Goal: Task Accomplishment & Management: Manage account settings

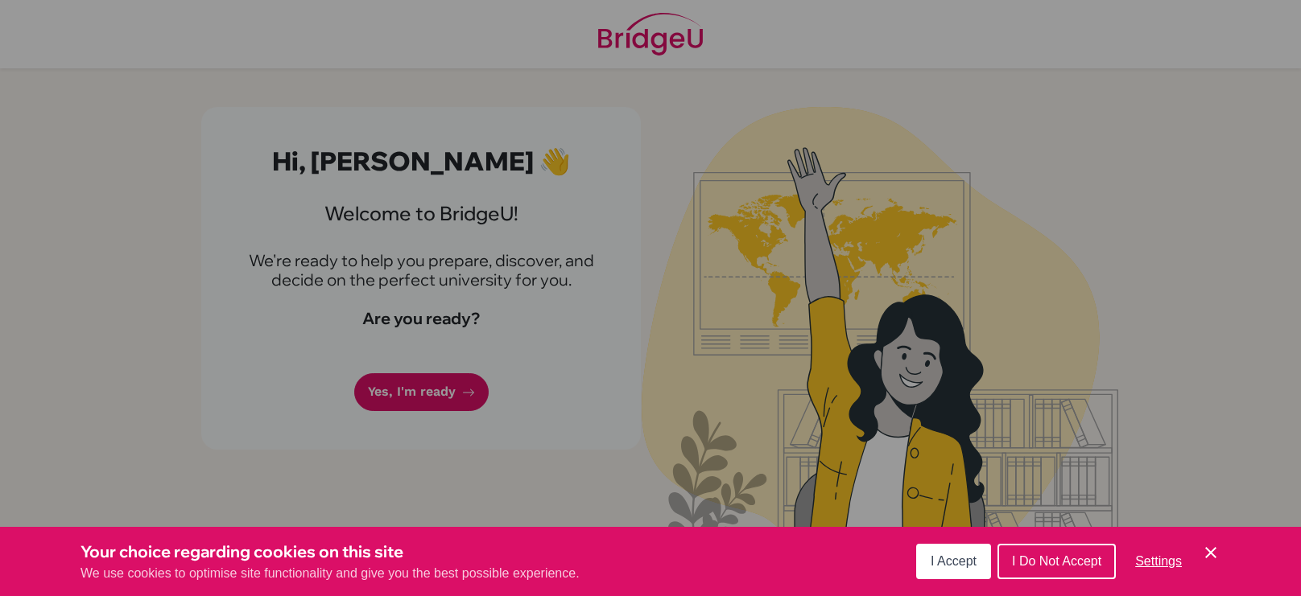
click at [956, 576] on button "I Accept" at bounding box center [953, 561] width 75 height 35
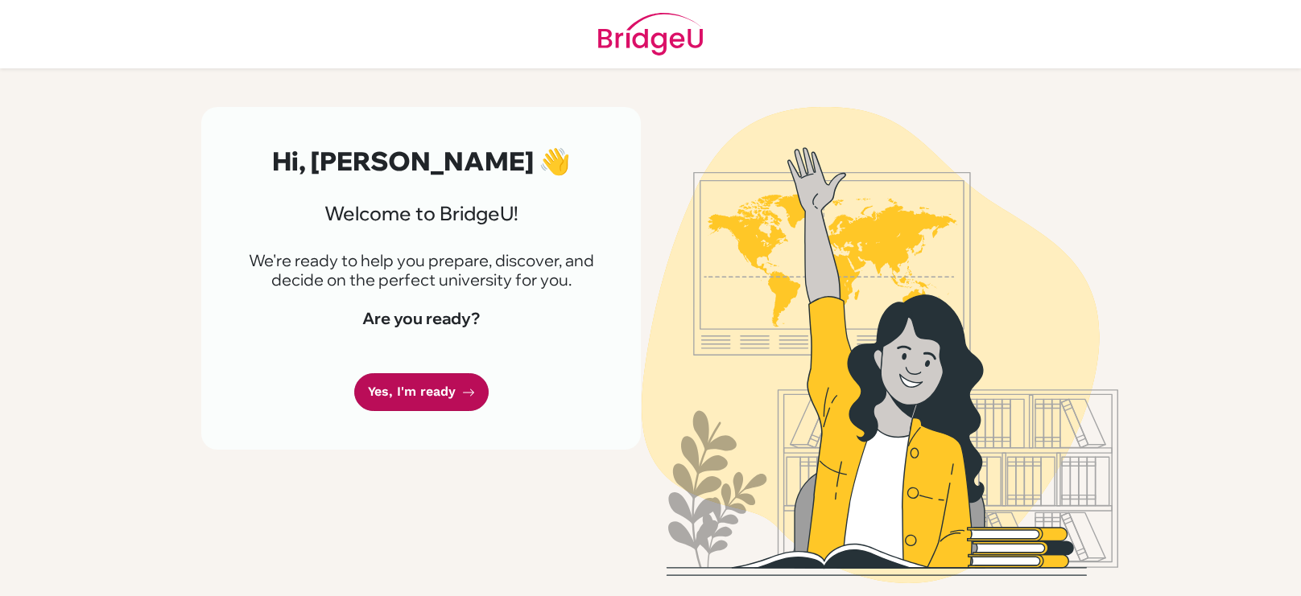
click at [422, 394] on link "Yes, I'm ready" at bounding box center [421, 392] width 134 height 38
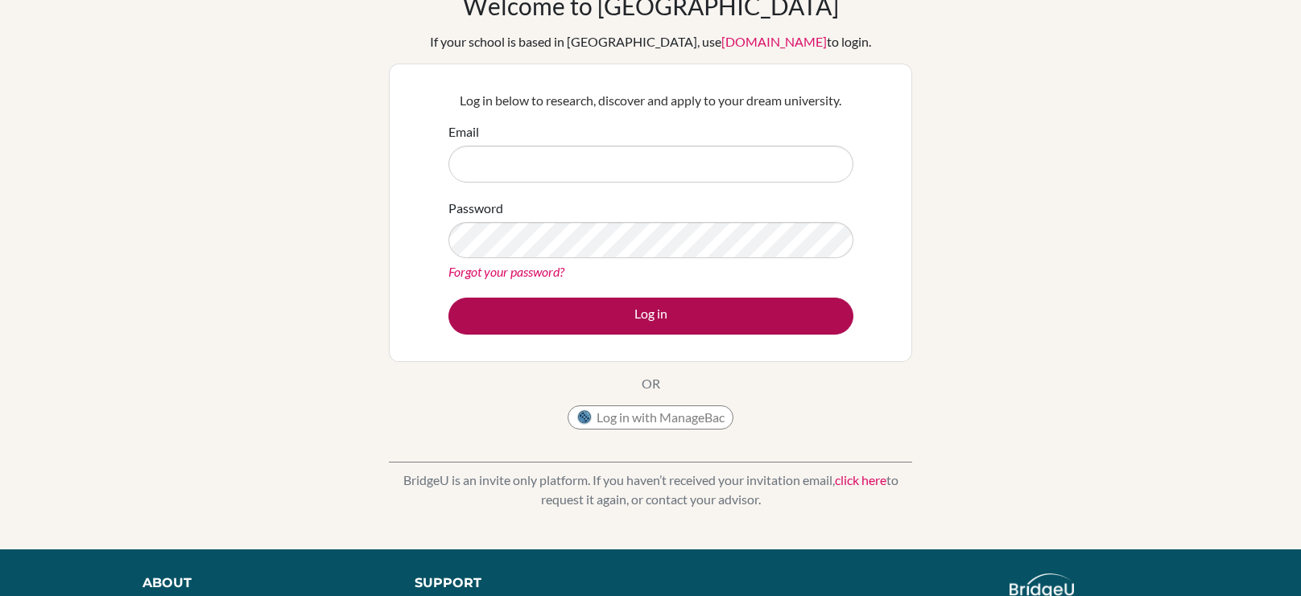
scroll to position [66, 0]
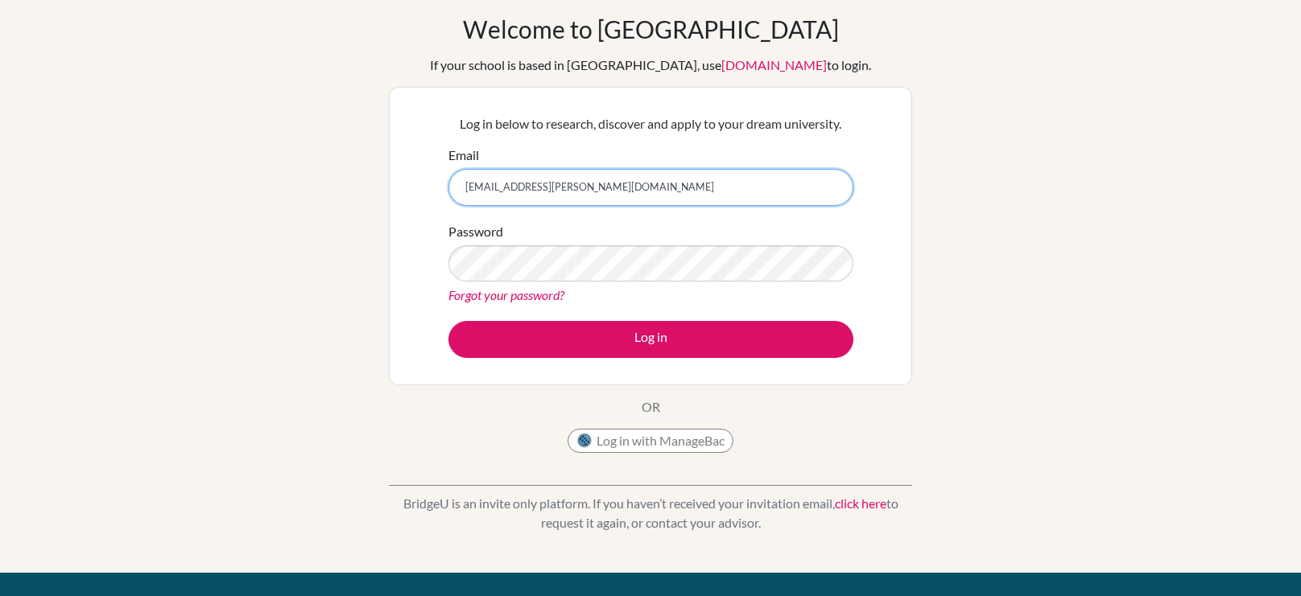
type input "[EMAIL_ADDRESS][PERSON_NAME][DOMAIN_NAME]"
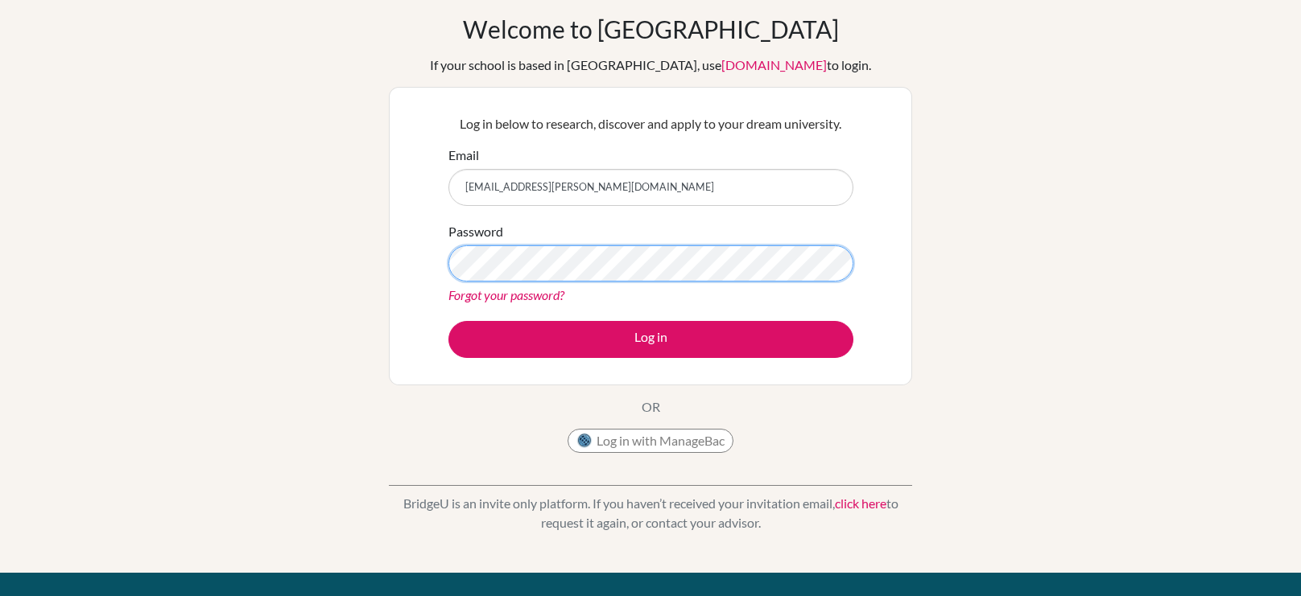
click at [448, 321] on button "Log in" at bounding box center [650, 339] width 405 height 37
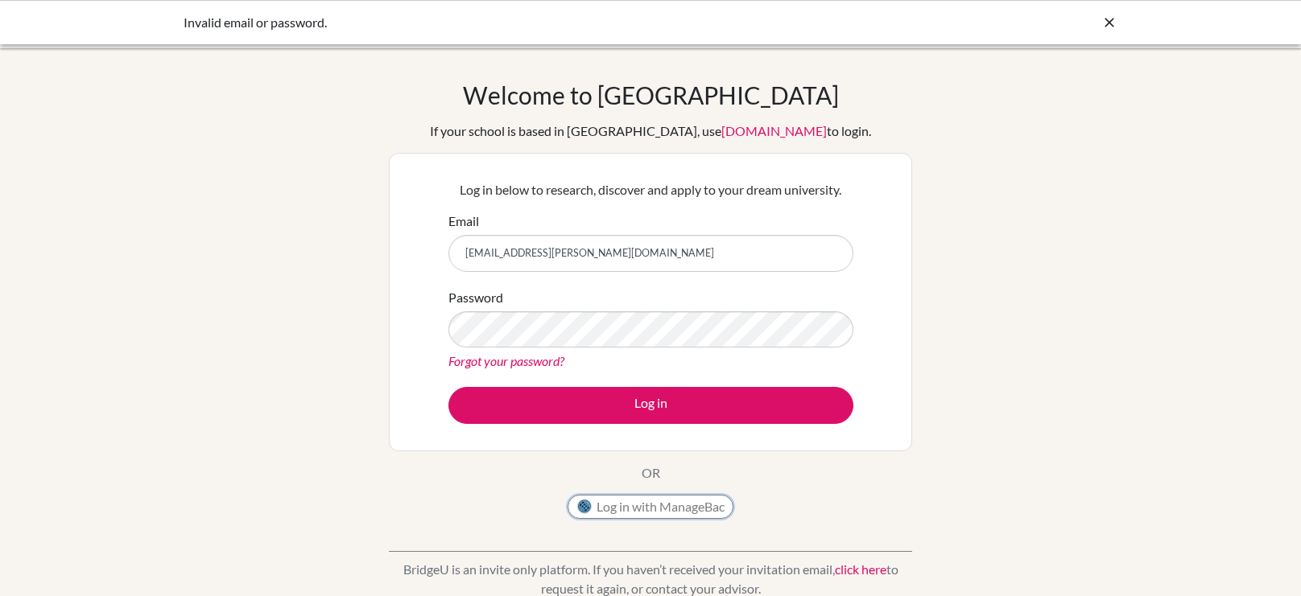
click at [615, 507] on button "Log in with ManageBac" at bounding box center [650, 507] width 166 height 24
click at [448, 387] on button "Log in" at bounding box center [650, 405] width 405 height 37
click at [1099, 17] on div "Invalid email or password." at bounding box center [651, 22] width 934 height 19
click at [733, 130] on link "[DOMAIN_NAME]" at bounding box center [773, 130] width 105 height 15
click at [692, 520] on div "Log in with ManageBac" at bounding box center [650, 511] width 166 height 32
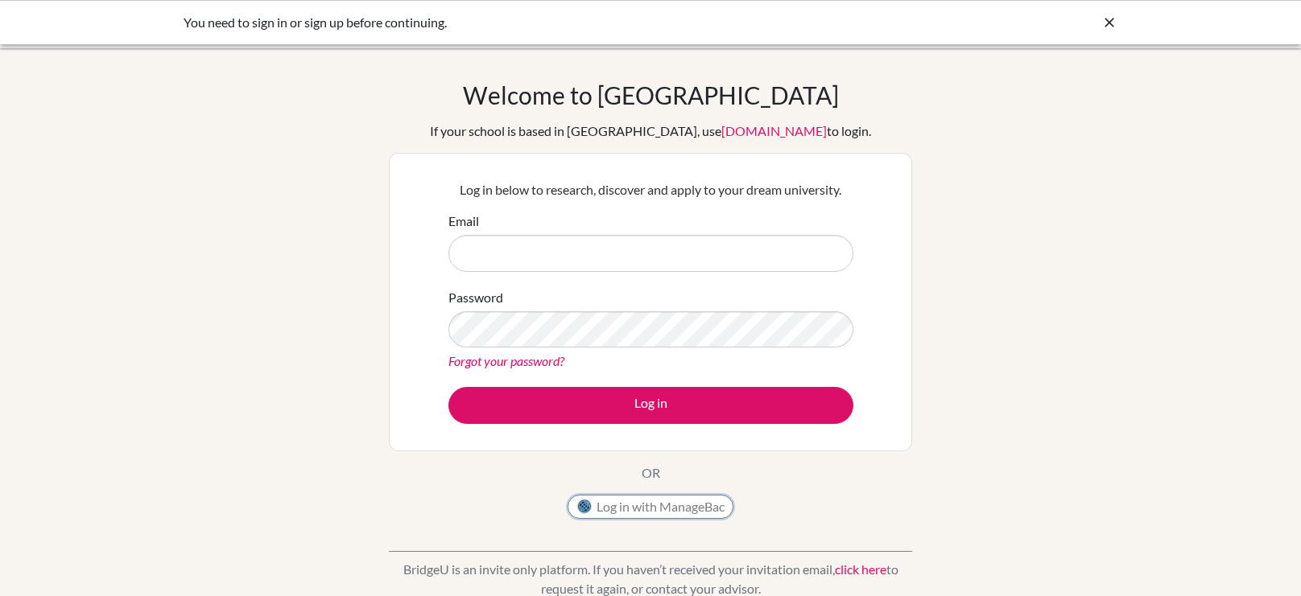
click at [691, 514] on button "Log in with ManageBac" at bounding box center [650, 507] width 166 height 24
click at [1103, 20] on icon at bounding box center [1109, 22] width 16 height 16
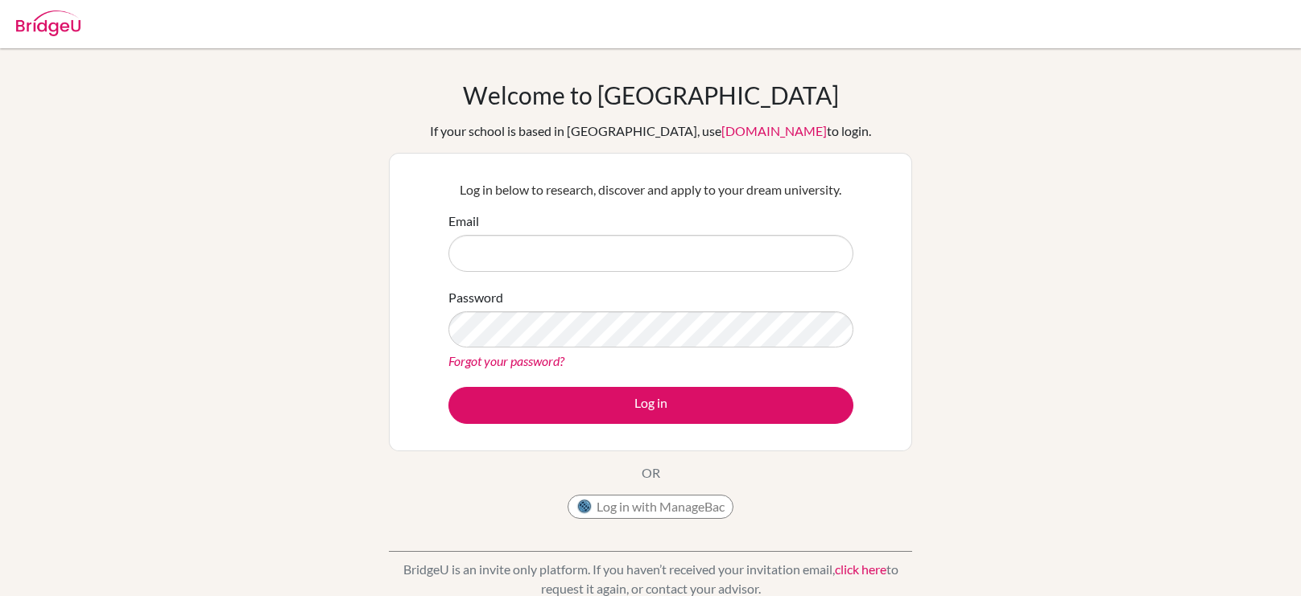
click at [60, 21] on img at bounding box center [48, 23] width 64 height 26
click at [61, 26] on img at bounding box center [48, 23] width 64 height 26
click at [553, 264] on input "Email" at bounding box center [650, 253] width 405 height 37
type input "Essam.mohammad@summitschool.ae"
click at [448, 387] on button "Log in" at bounding box center [650, 405] width 405 height 37
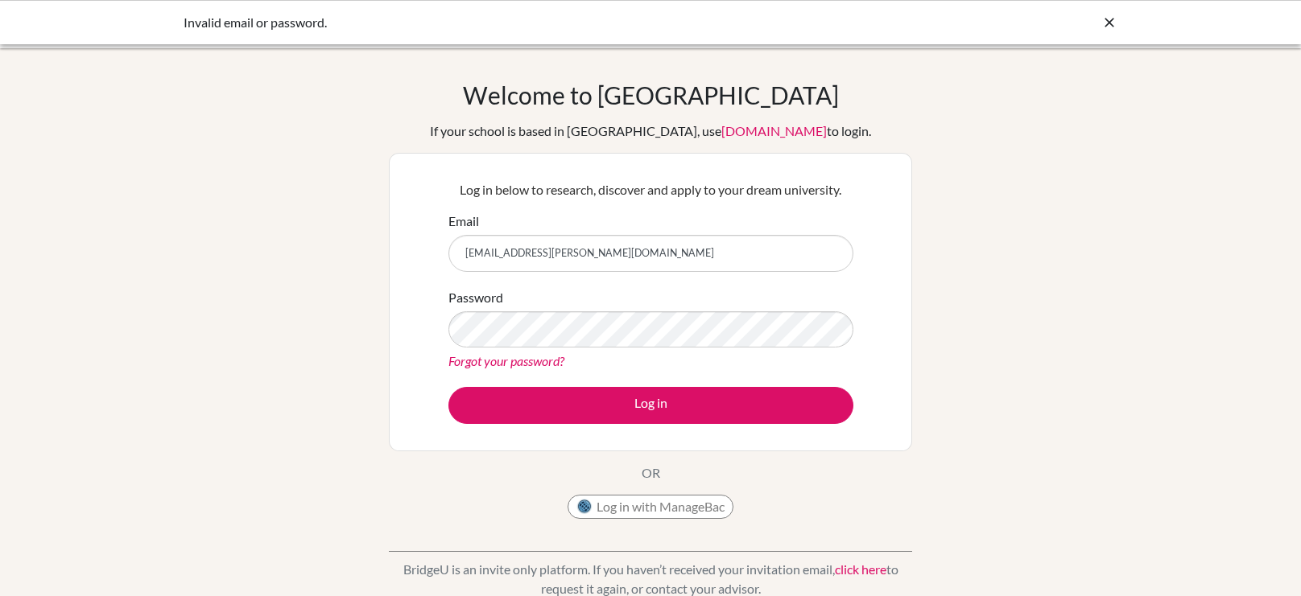
click at [562, 362] on link "Forgot your password?" at bounding box center [506, 360] width 116 height 15
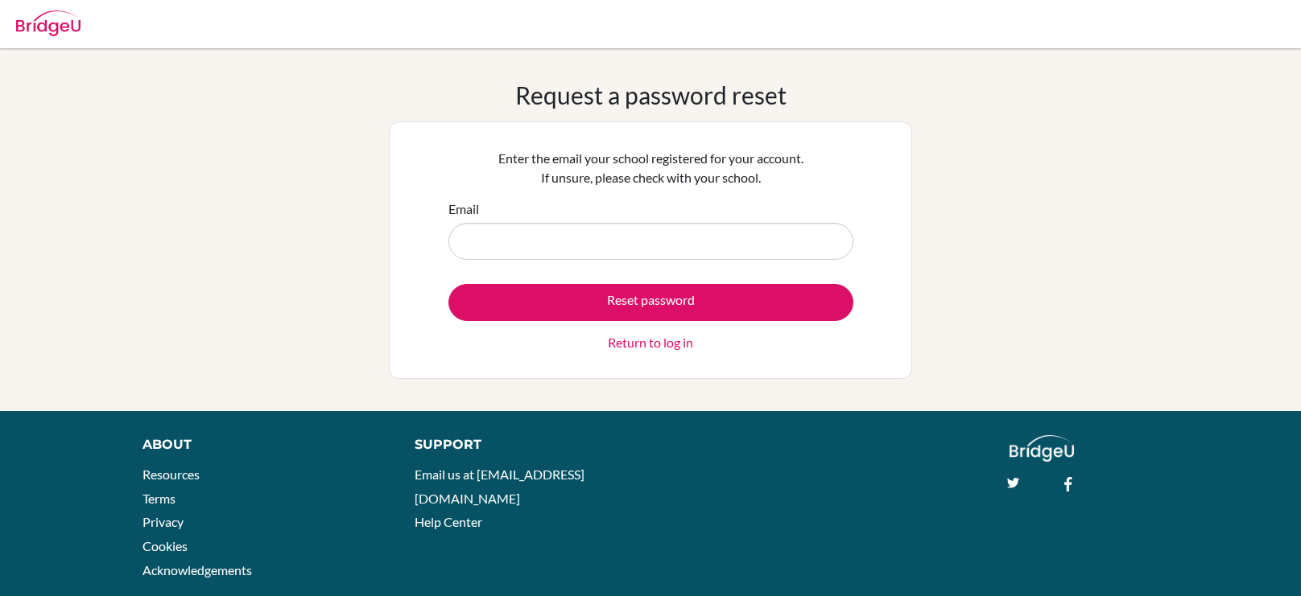
click at [548, 242] on input "Email" at bounding box center [650, 241] width 405 height 37
type input "[EMAIL_ADDRESS][PERSON_NAME][DOMAIN_NAME]"
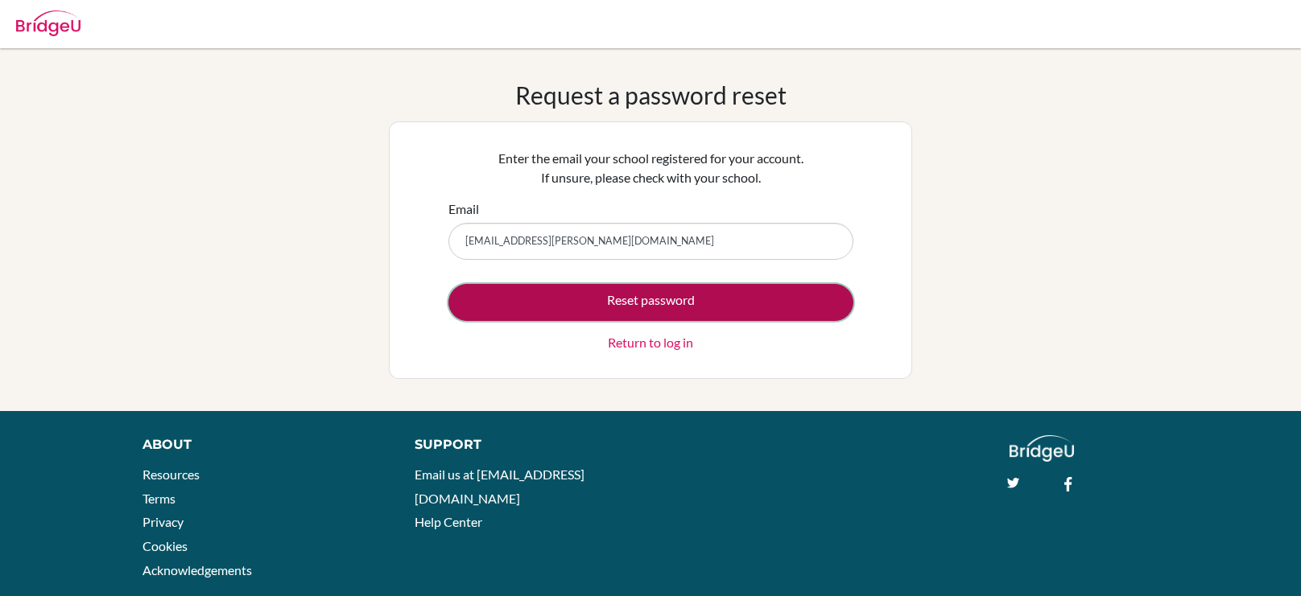
click at [557, 298] on button "Reset password" at bounding box center [650, 302] width 405 height 37
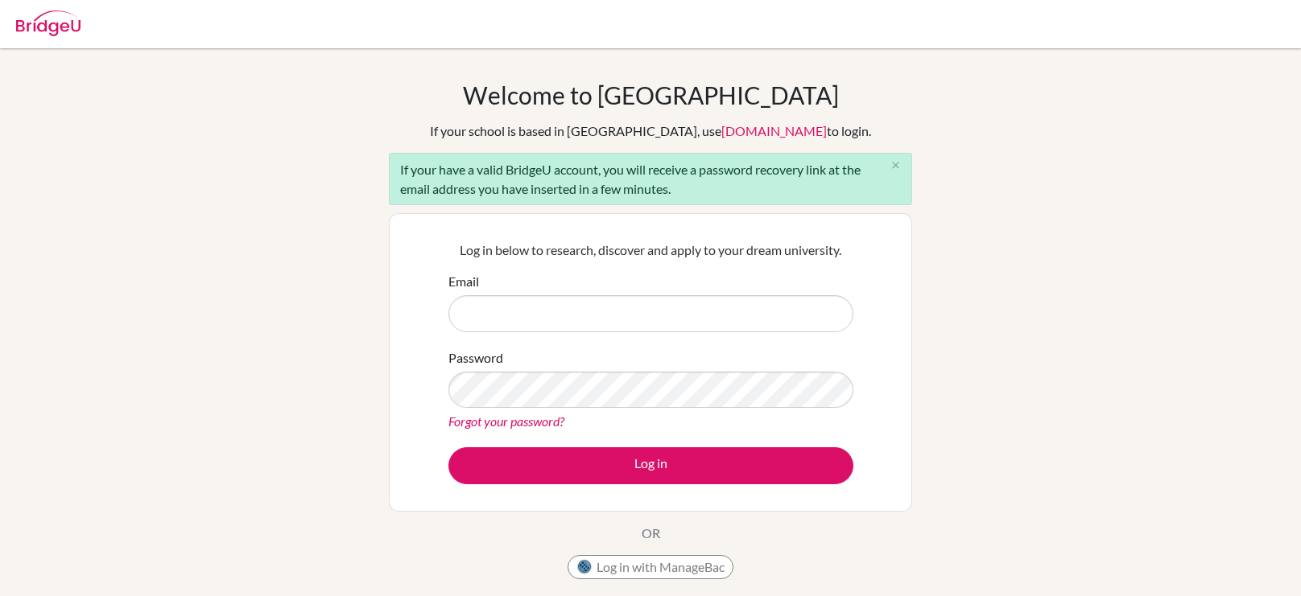
type input "[EMAIL_ADDRESS][PERSON_NAME][DOMAIN_NAME]"
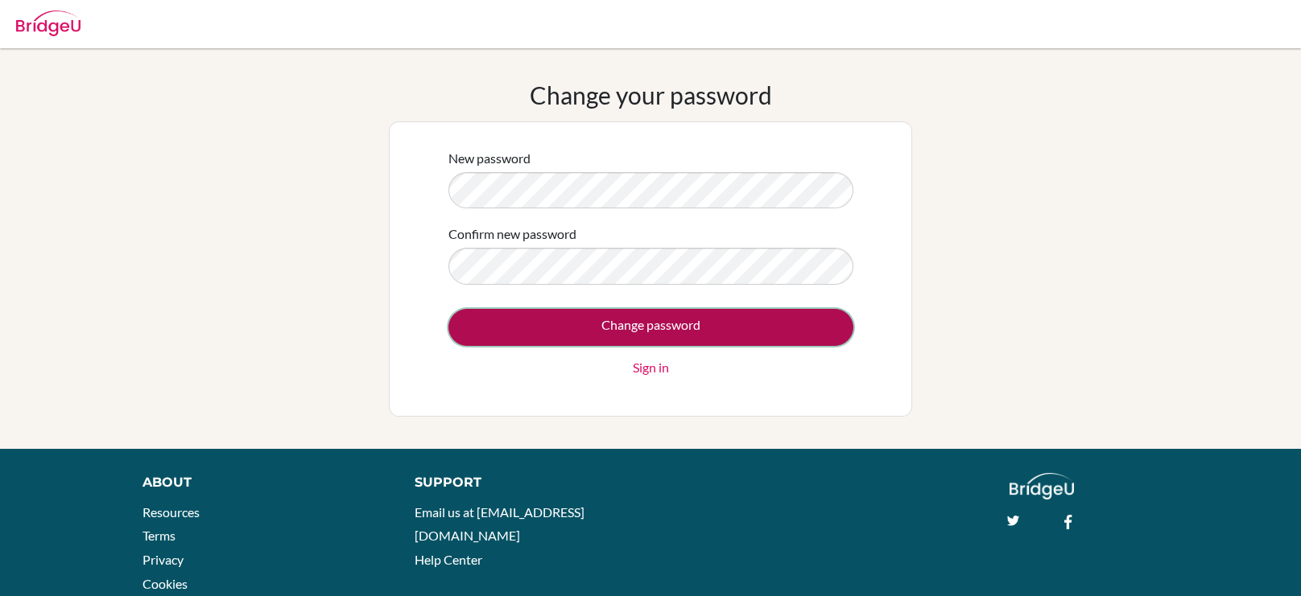
click at [571, 330] on input "Change password" at bounding box center [650, 327] width 405 height 37
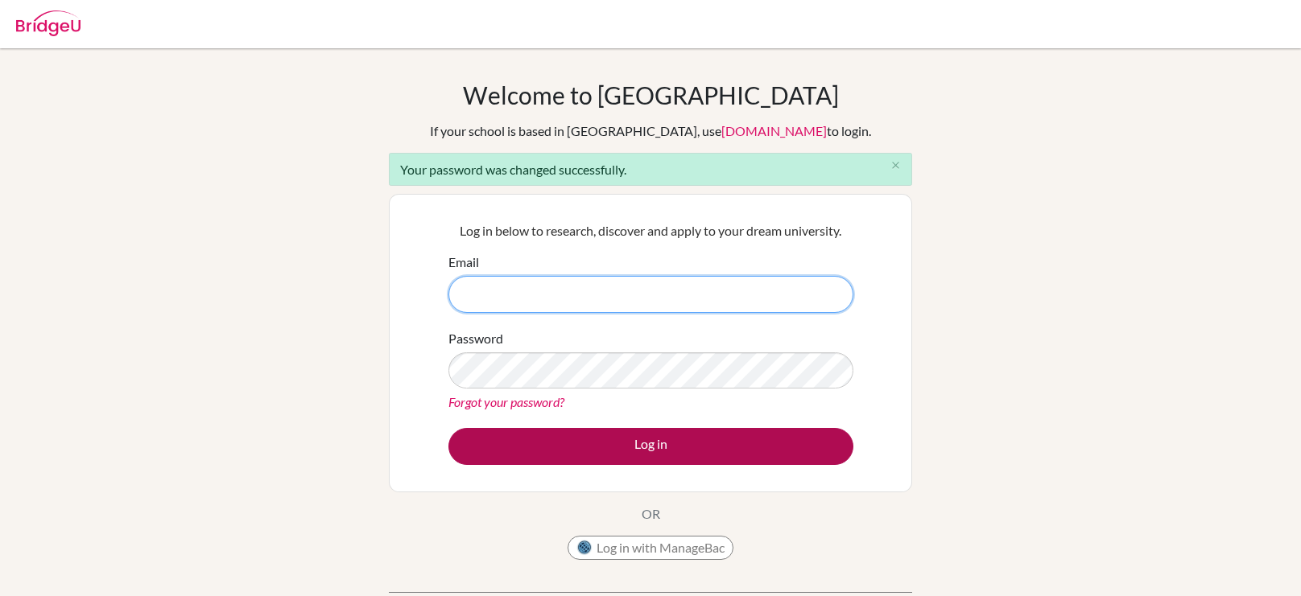
type input "[EMAIL_ADDRESS][PERSON_NAME][DOMAIN_NAME]"
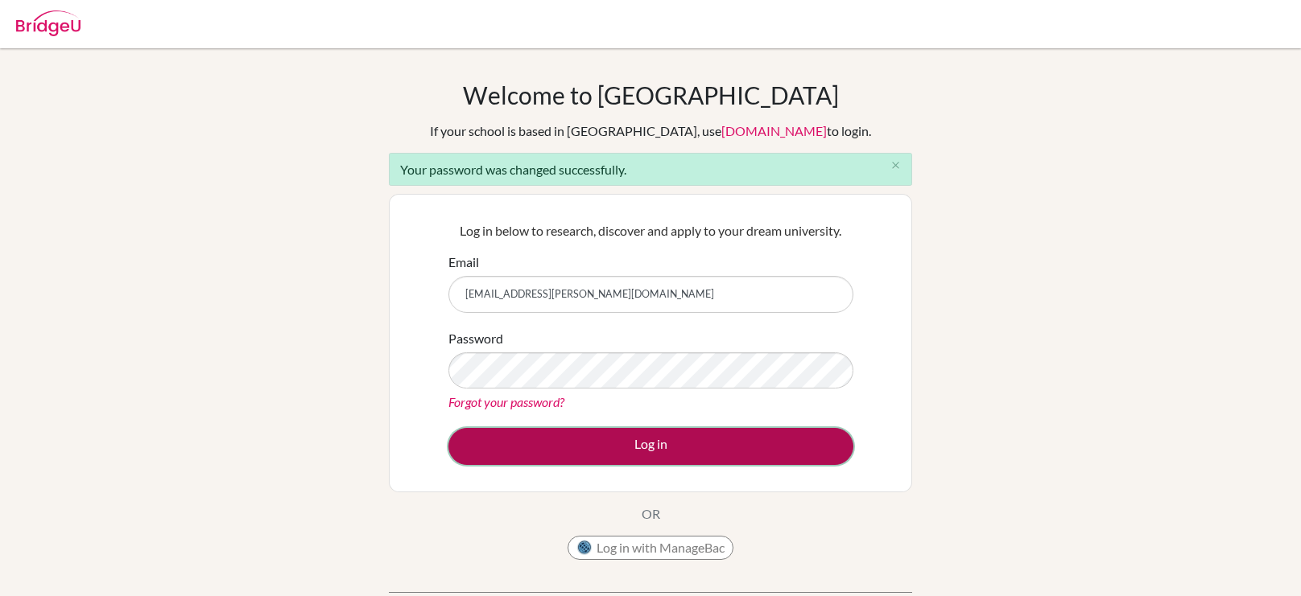
click at [557, 443] on button "Log in" at bounding box center [650, 446] width 405 height 37
